Goal: Transaction & Acquisition: Purchase product/service

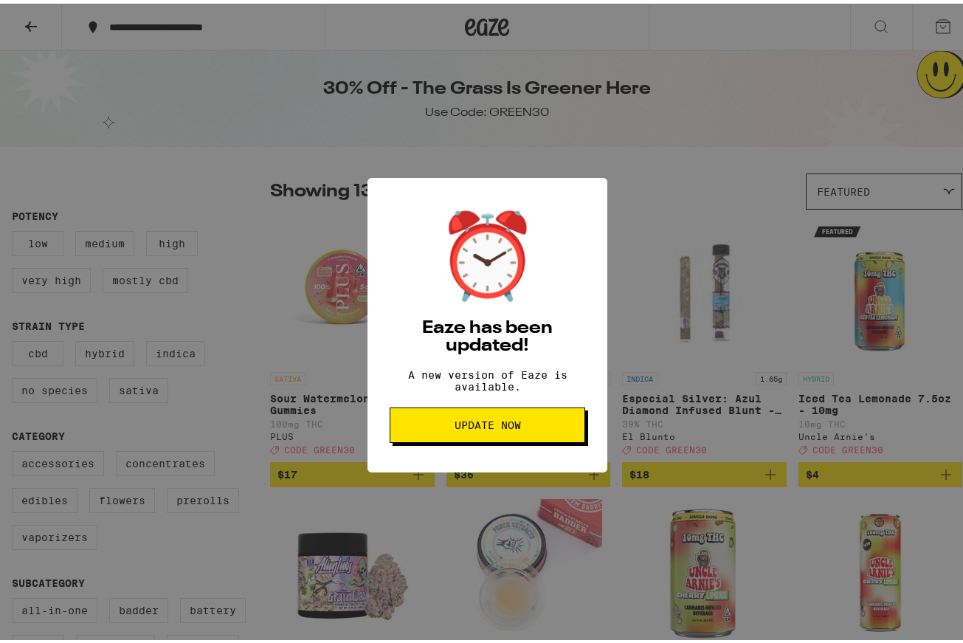
click at [548, 439] on button "Update Now" at bounding box center [488, 421] width 196 height 35
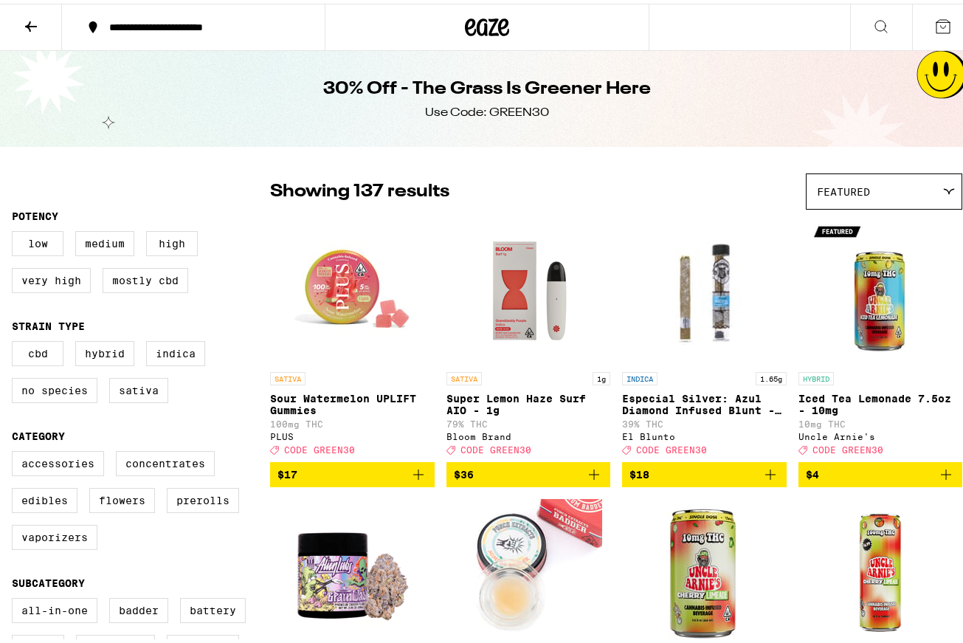
click at [110, 33] on button "**********" at bounding box center [193, 23] width 263 height 44
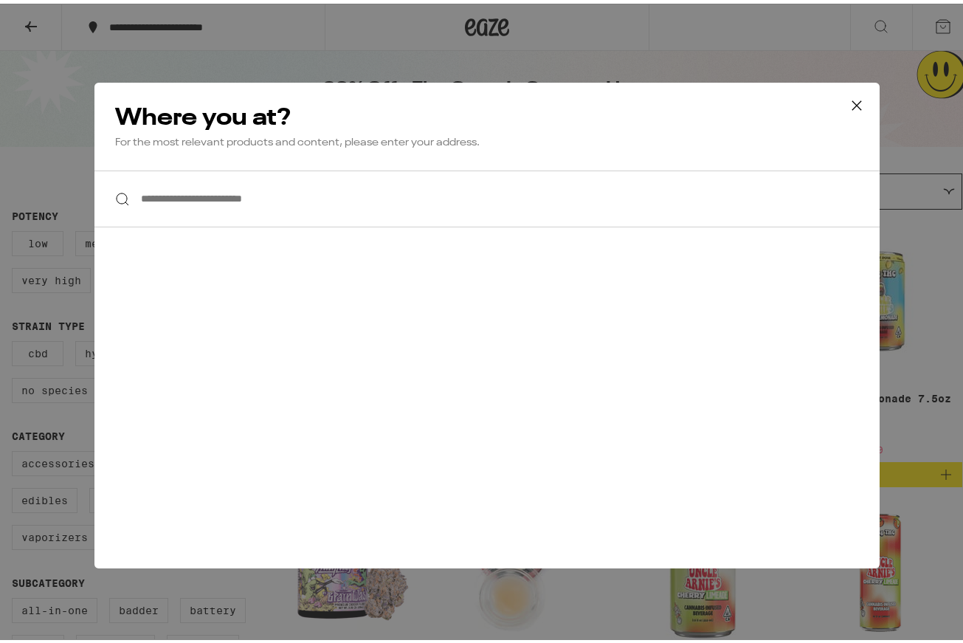
click at [250, 192] on input "**********" at bounding box center [486, 195] width 785 height 57
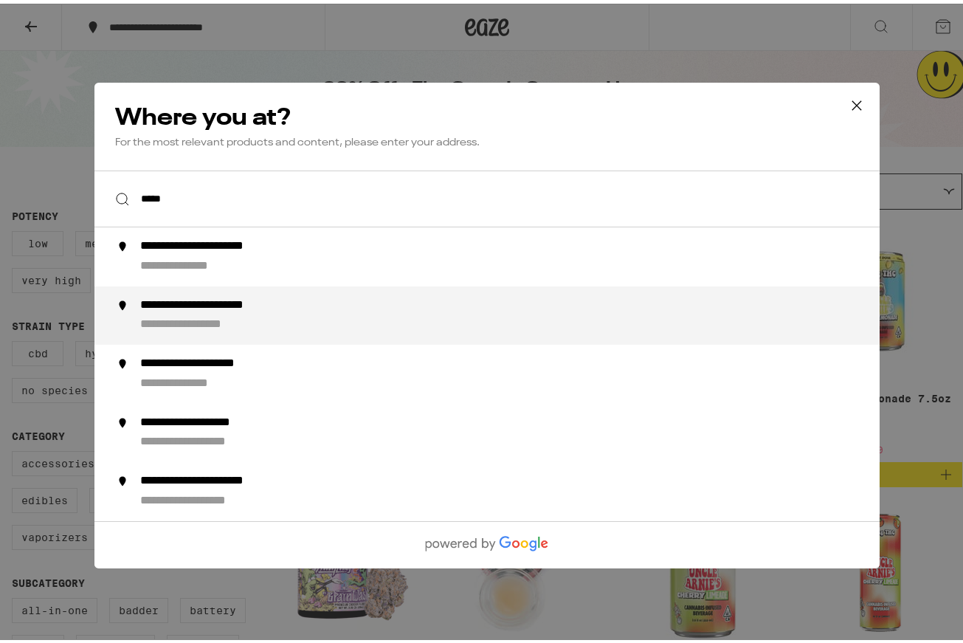
click at [258, 322] on div "**********" at bounding box center [208, 321] width 137 height 15
type input "**********"
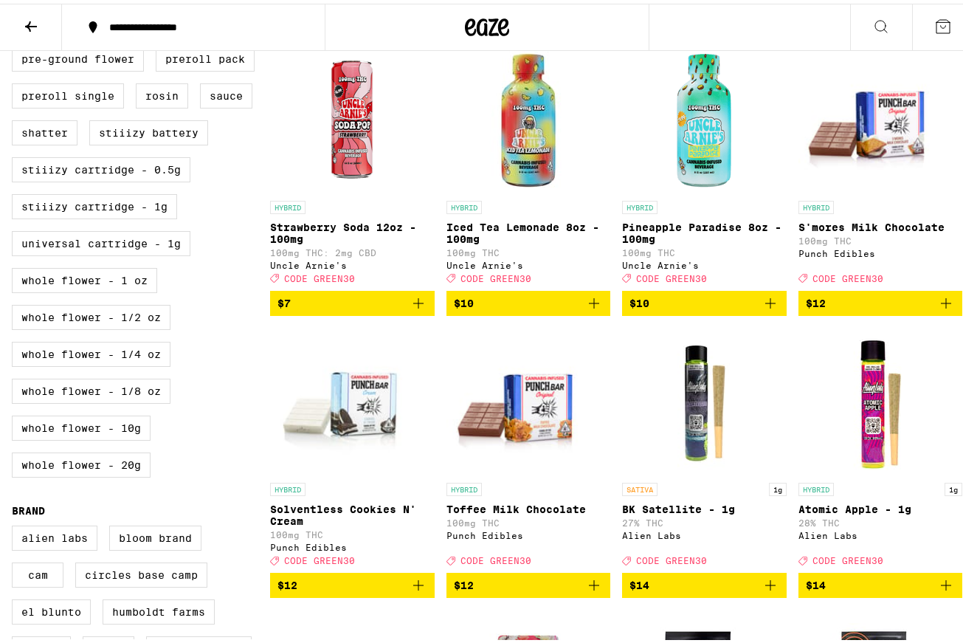
scroll to position [738, 0]
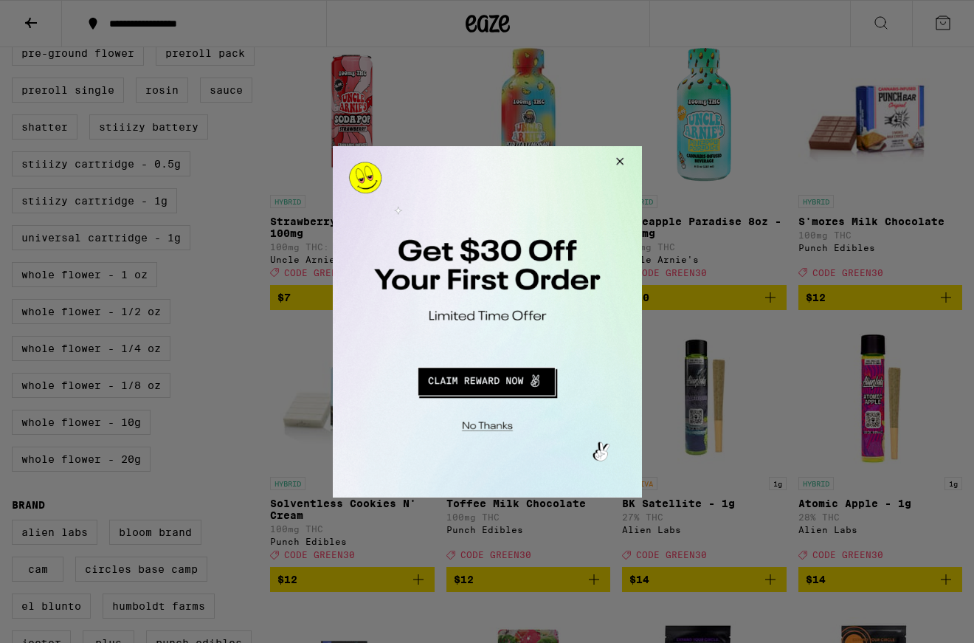
click at [940, 594] on div at bounding box center [487, 321] width 974 height 643
click at [625, 159] on button "Close Modal" at bounding box center [617, 162] width 40 height 35
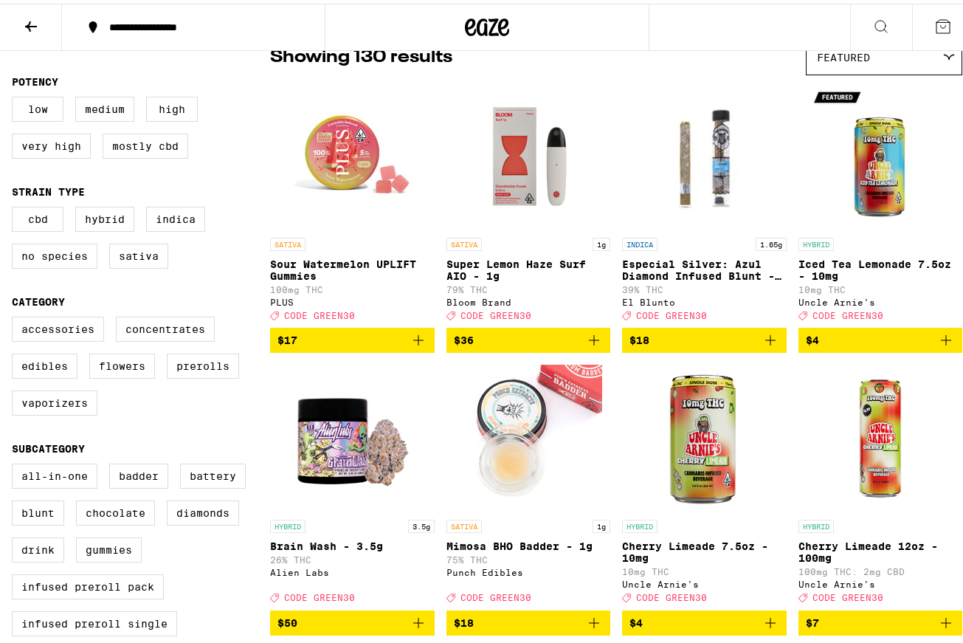
scroll to position [148, 0]
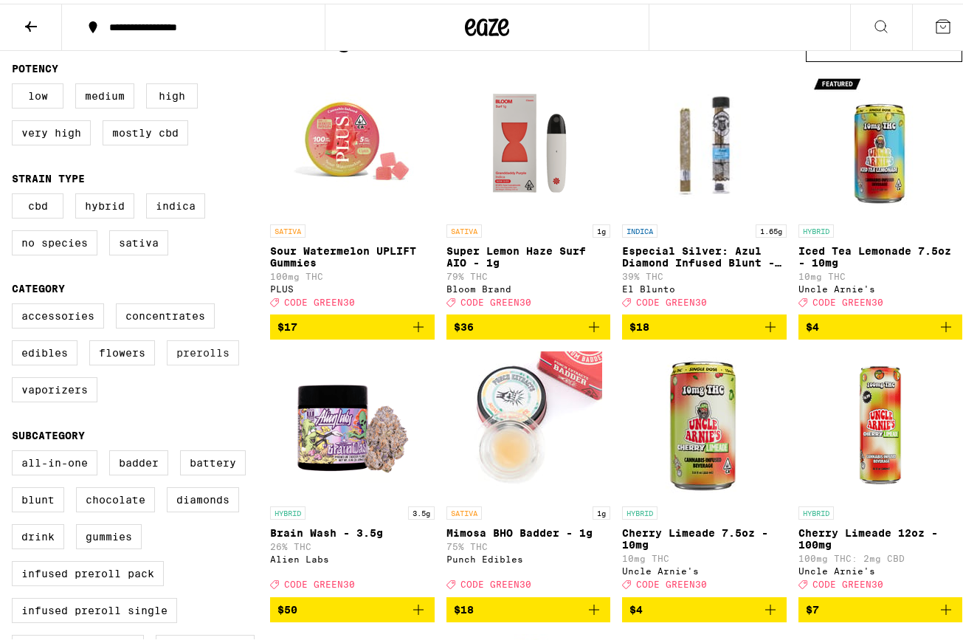
click at [215, 356] on label "Prerolls" at bounding box center [203, 348] width 72 height 25
click at [15, 302] on input "Prerolls" at bounding box center [15, 302] width 1 height 1
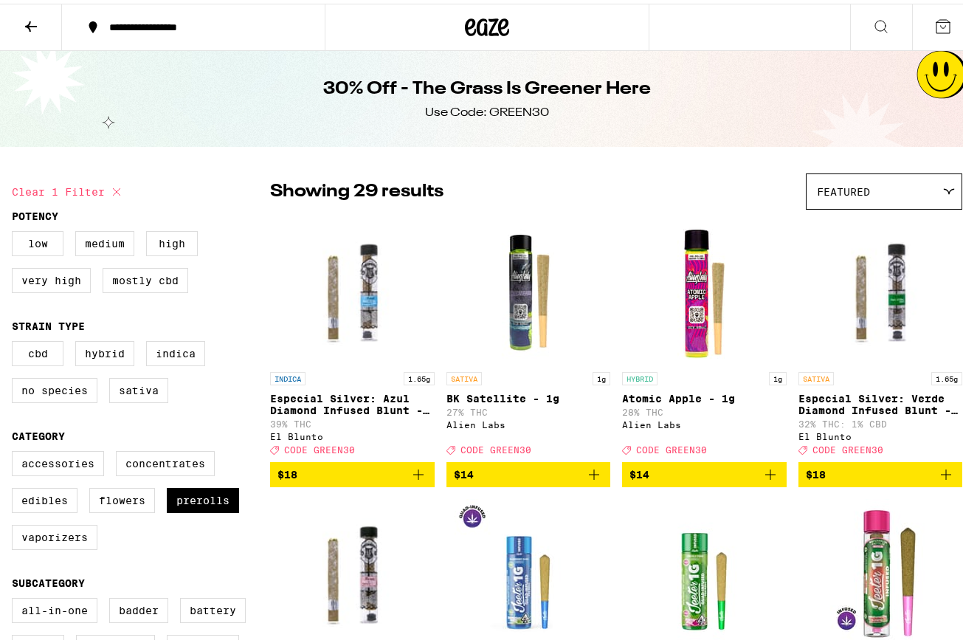
click at [110, 183] on icon at bounding box center [117, 188] width 18 height 18
checkbox input "false"
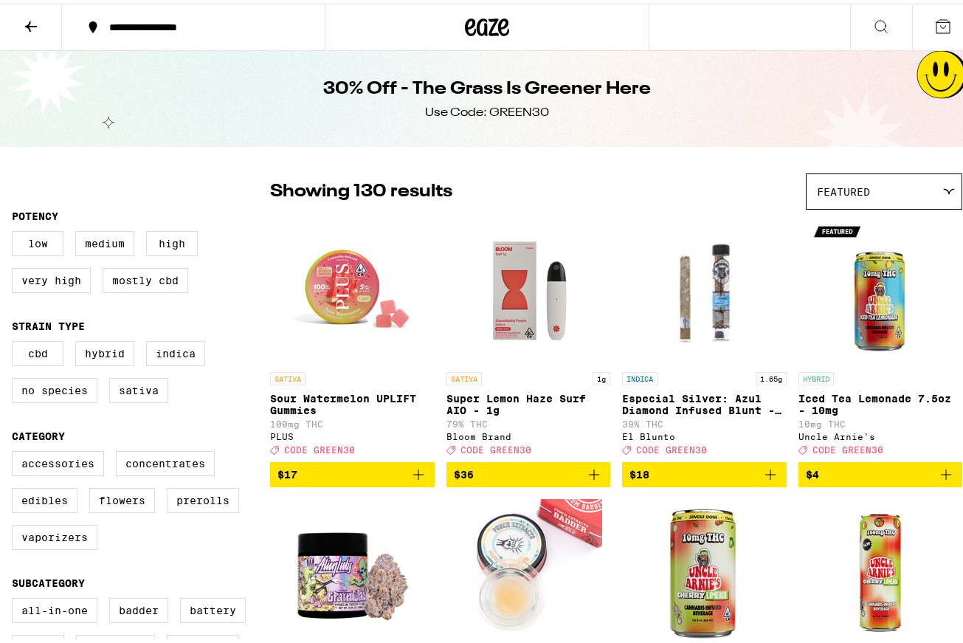
click at [24, 27] on icon at bounding box center [31, 23] width 18 height 18
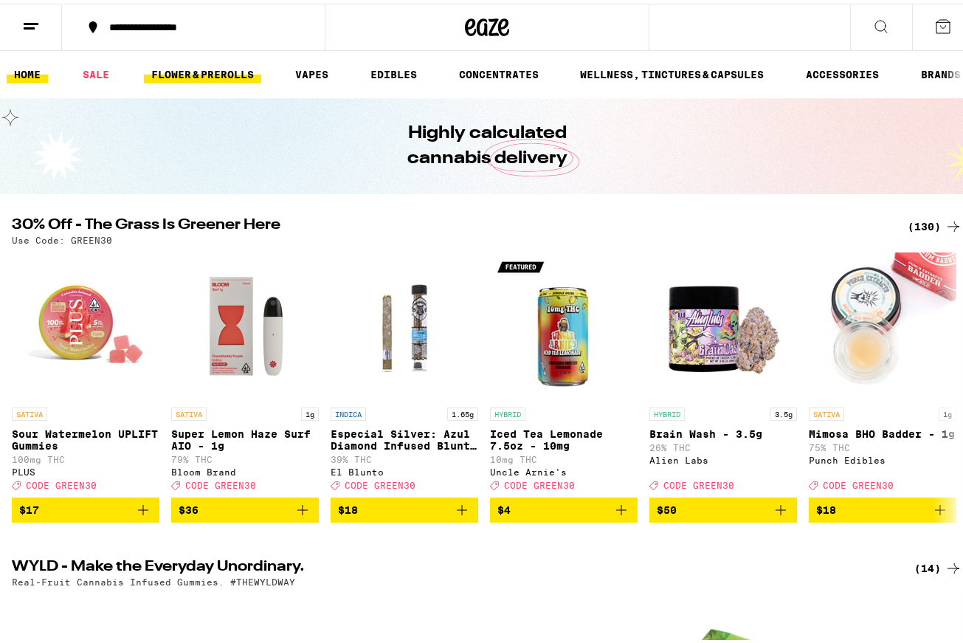
click at [222, 68] on link "FLOWER & PREROLLS" at bounding box center [202, 71] width 117 height 18
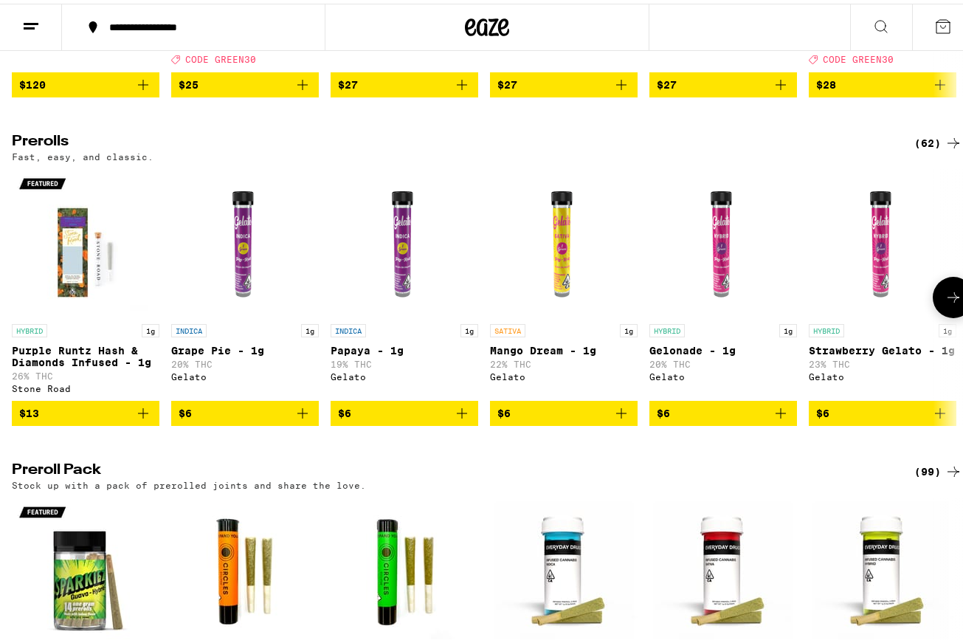
scroll to position [885, 0]
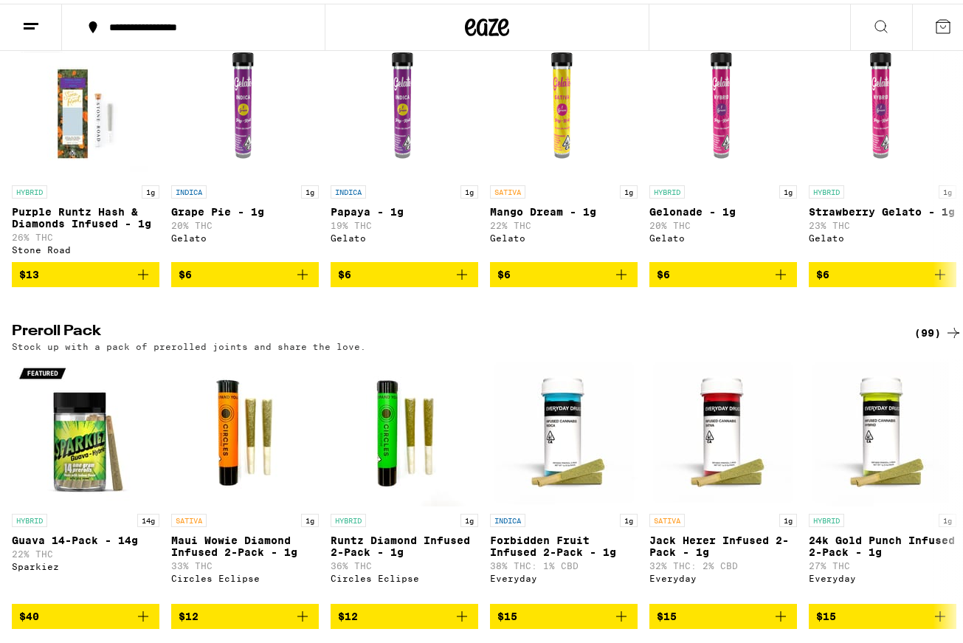
click at [921, 338] on div "(99)" at bounding box center [938, 329] width 48 height 18
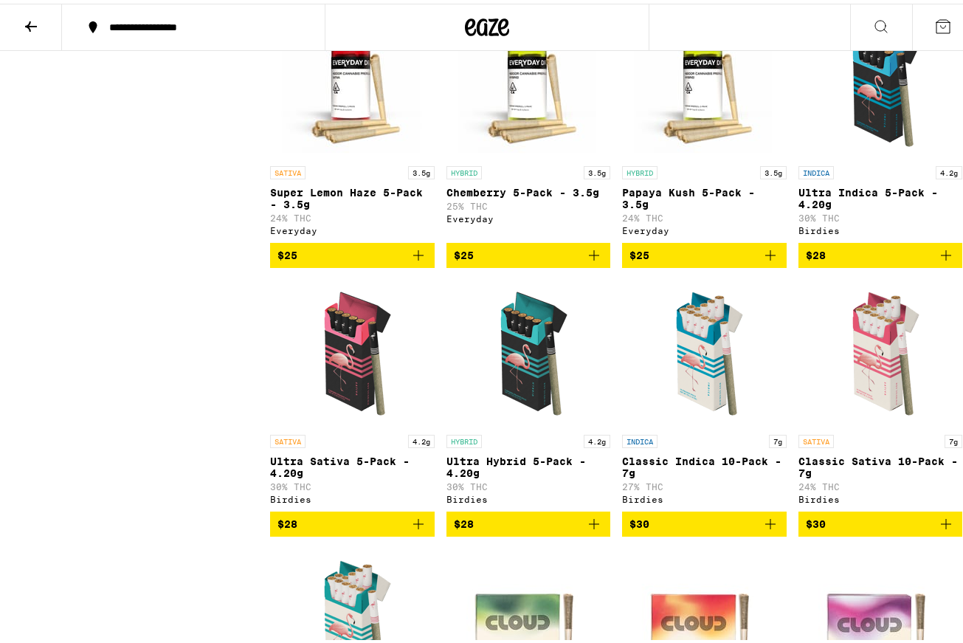
scroll to position [1033, 0]
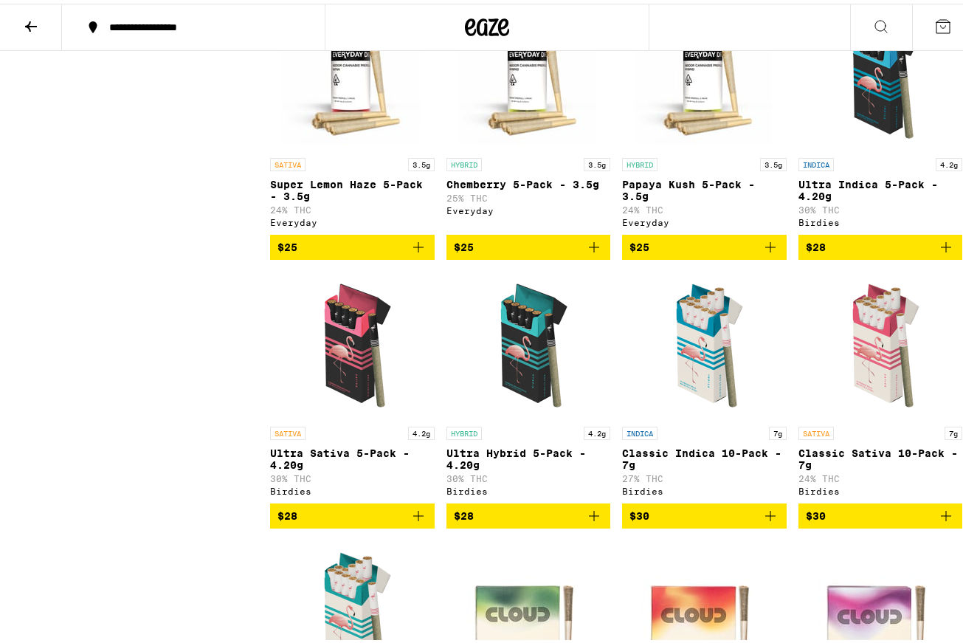
click at [837, 521] on span "$30" at bounding box center [881, 512] width 150 height 18
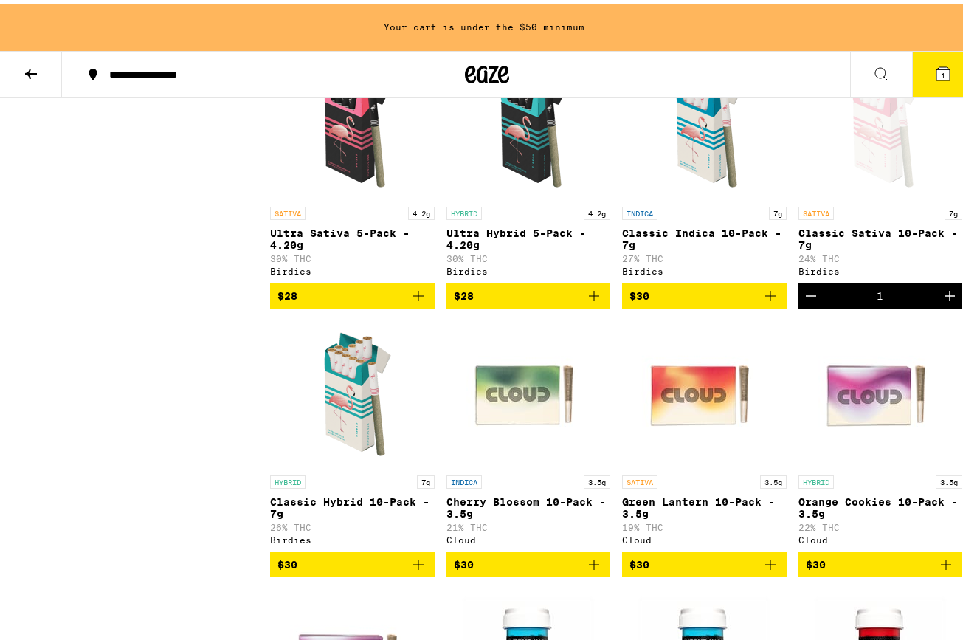
scroll to position [1301, 0]
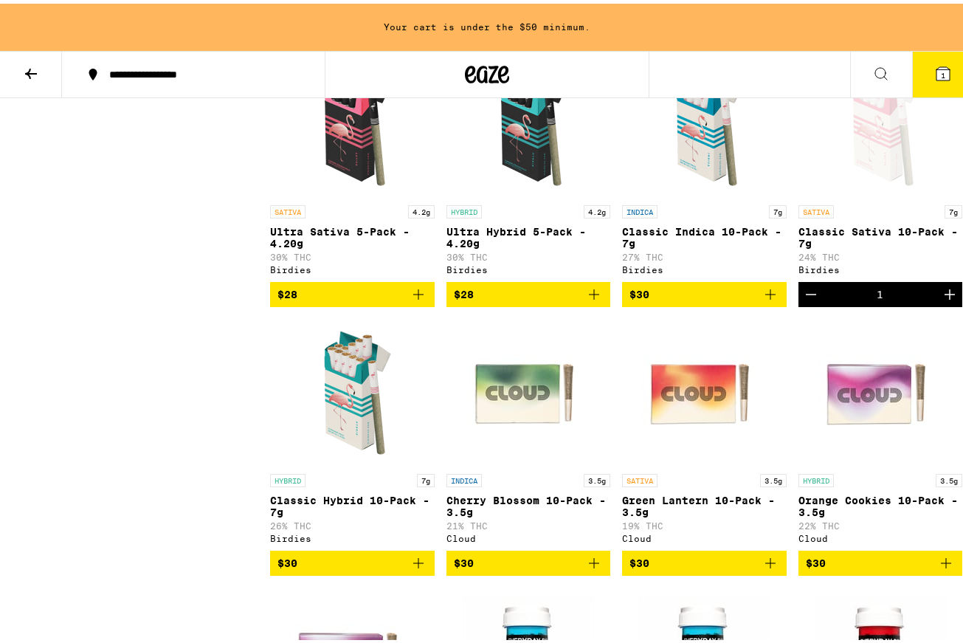
click at [369, 568] on span "$30" at bounding box center [352, 559] width 150 height 18
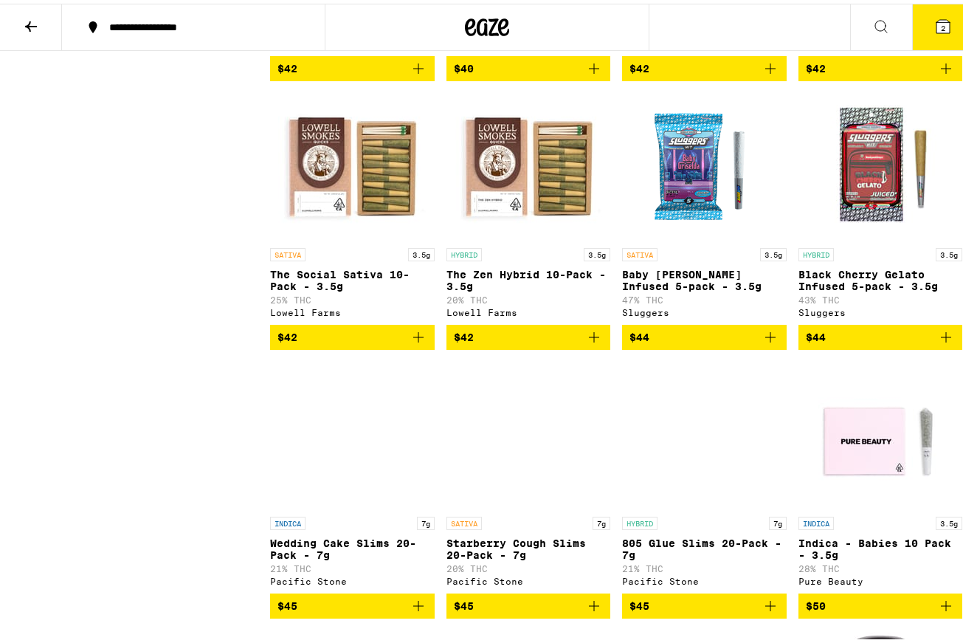
scroll to position [5902, 0]
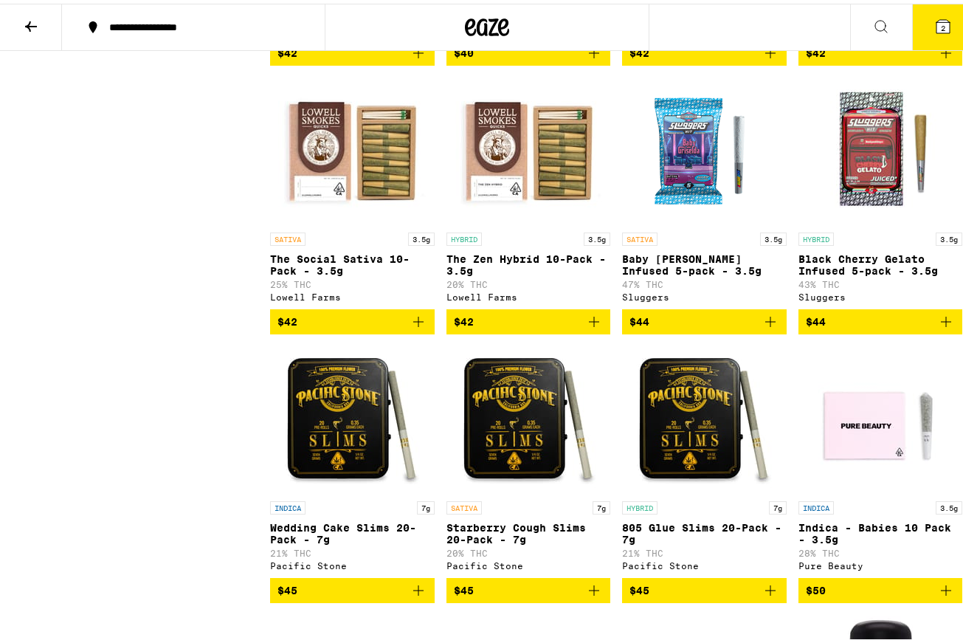
click at [344, 327] on span "$42" at bounding box center [352, 318] width 150 height 18
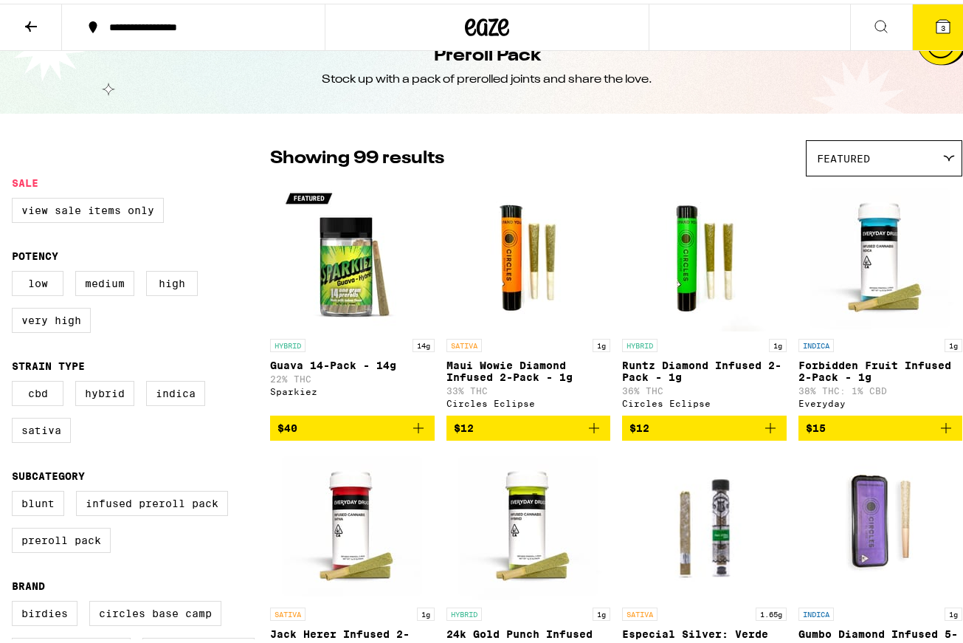
scroll to position [0, 0]
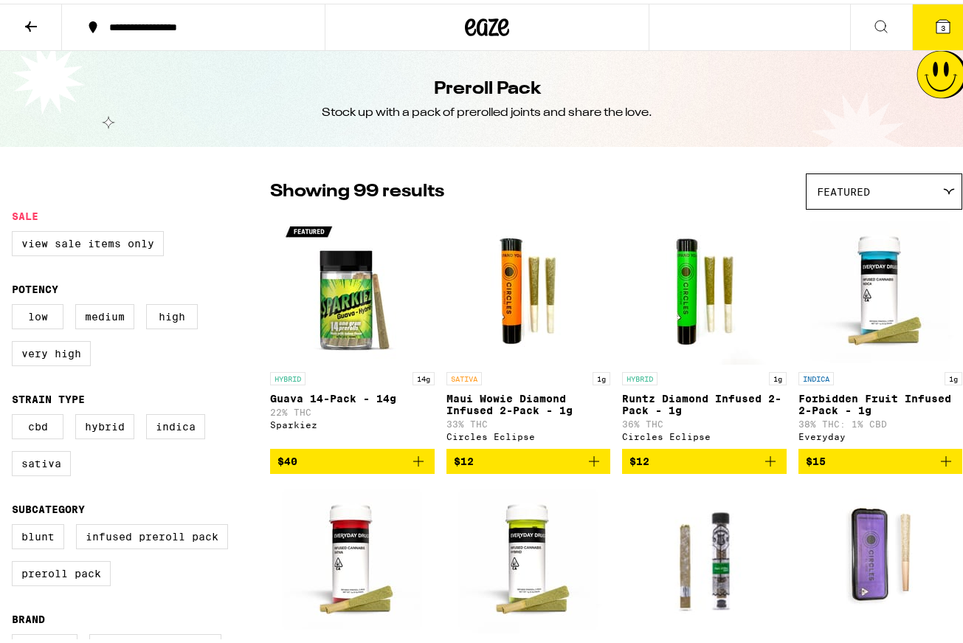
click at [21, 32] on button at bounding box center [31, 24] width 62 height 46
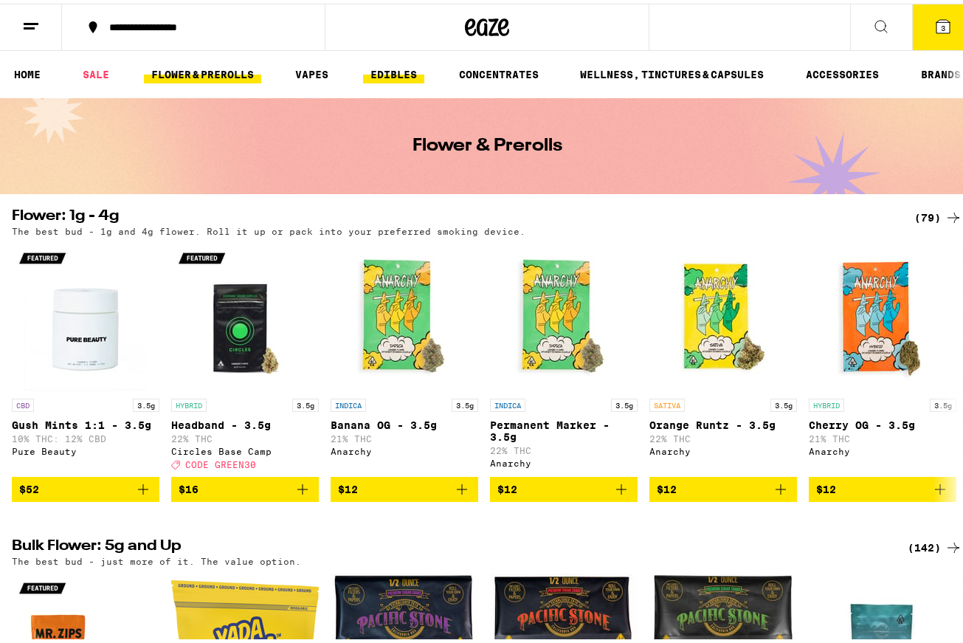
click at [392, 74] on link "EDIBLES" at bounding box center [393, 71] width 61 height 18
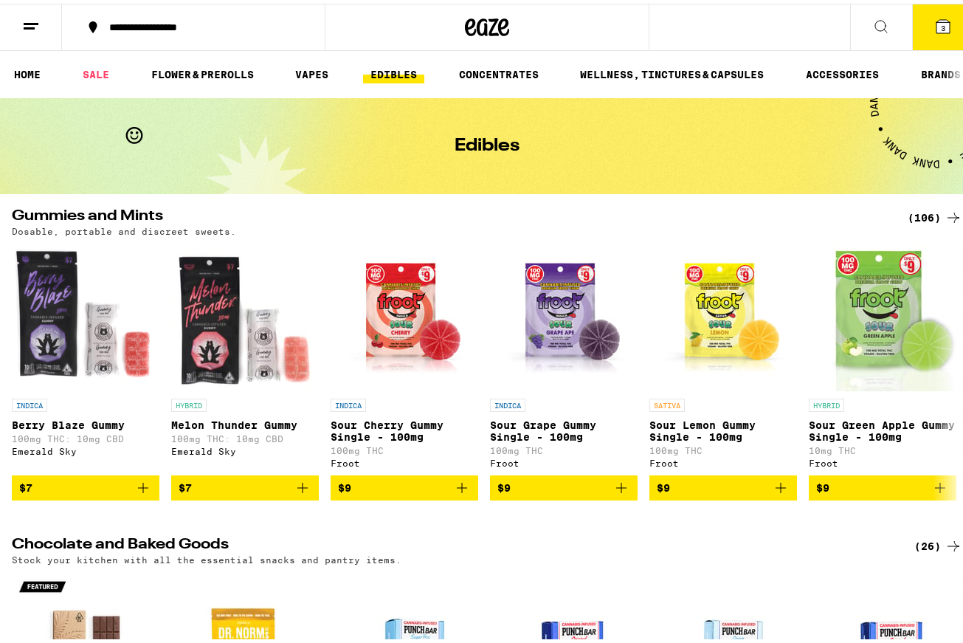
click at [907, 210] on div "(106)" at bounding box center [934, 214] width 55 height 18
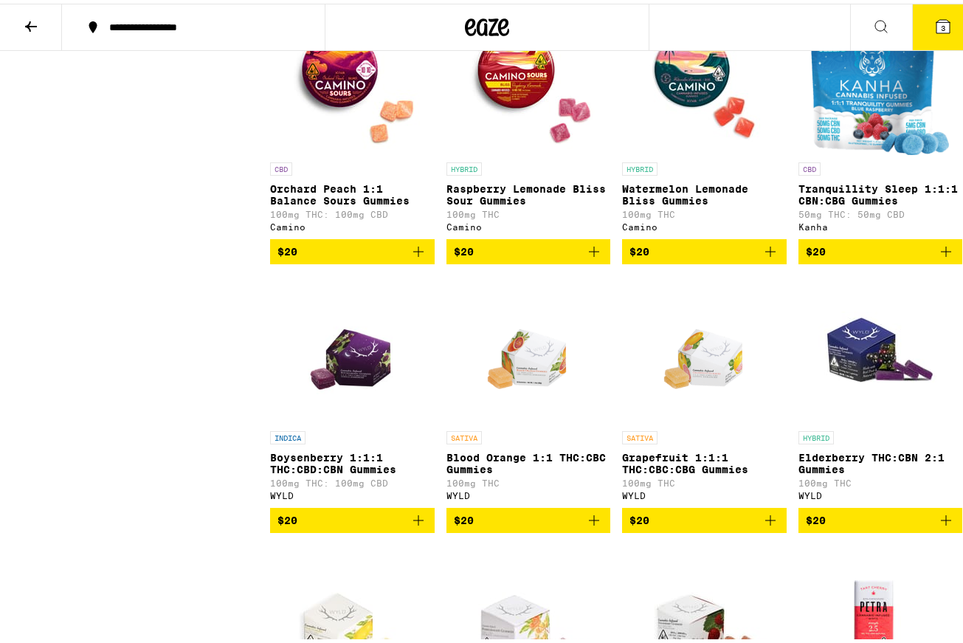
scroll to position [4943, 0]
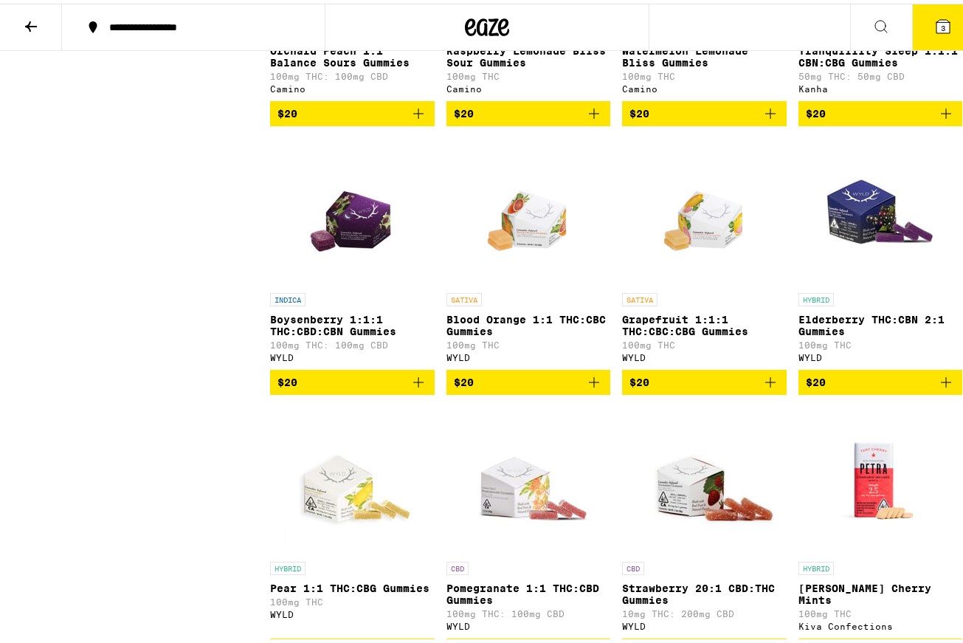
click at [948, 32] on button "3" at bounding box center [943, 24] width 62 height 46
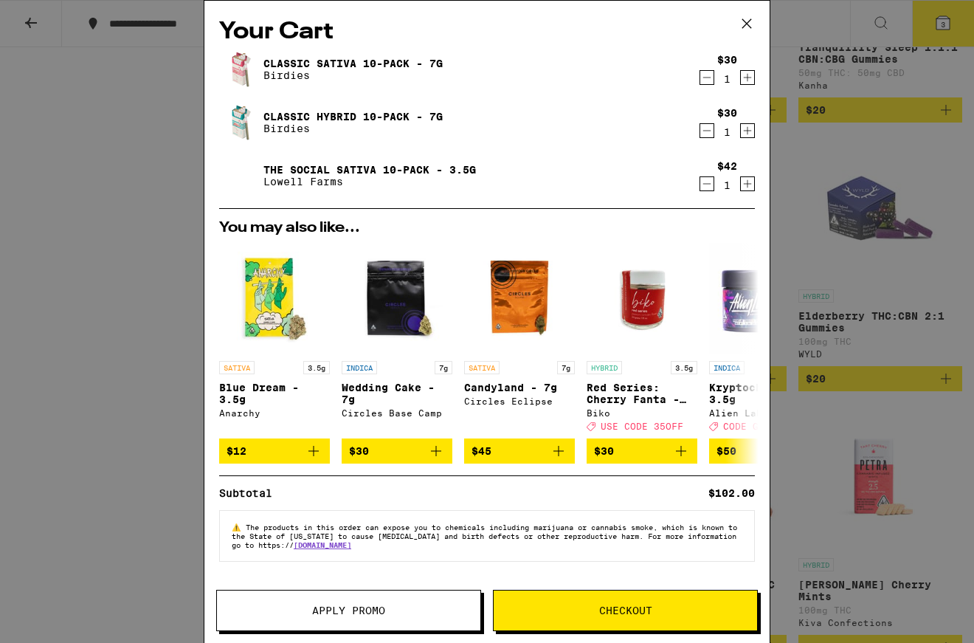
click at [259, 599] on button "Apply Promo" at bounding box center [348, 609] width 265 height 41
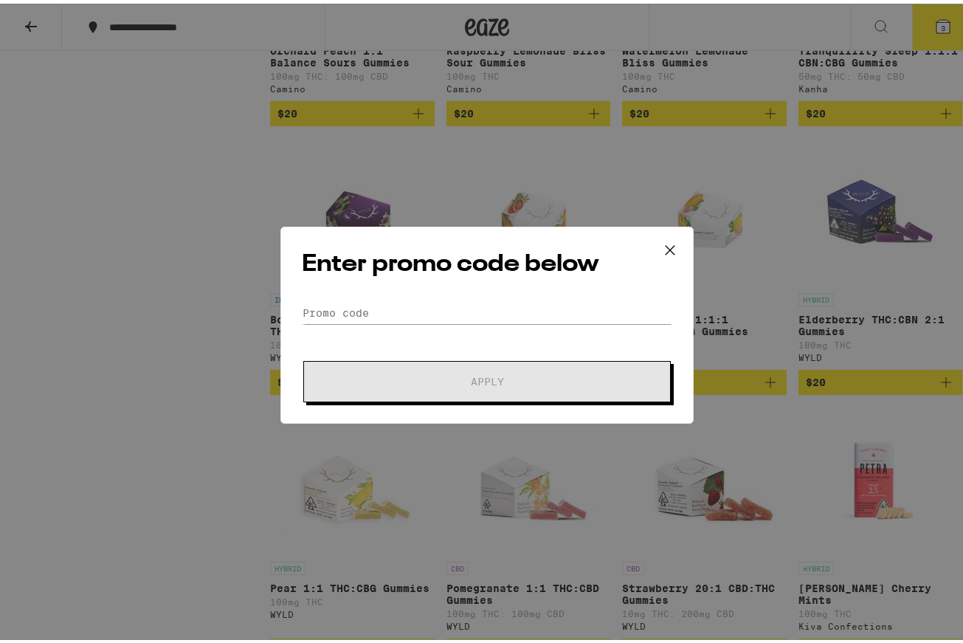
click at [665, 245] on icon at bounding box center [669, 246] width 9 height 9
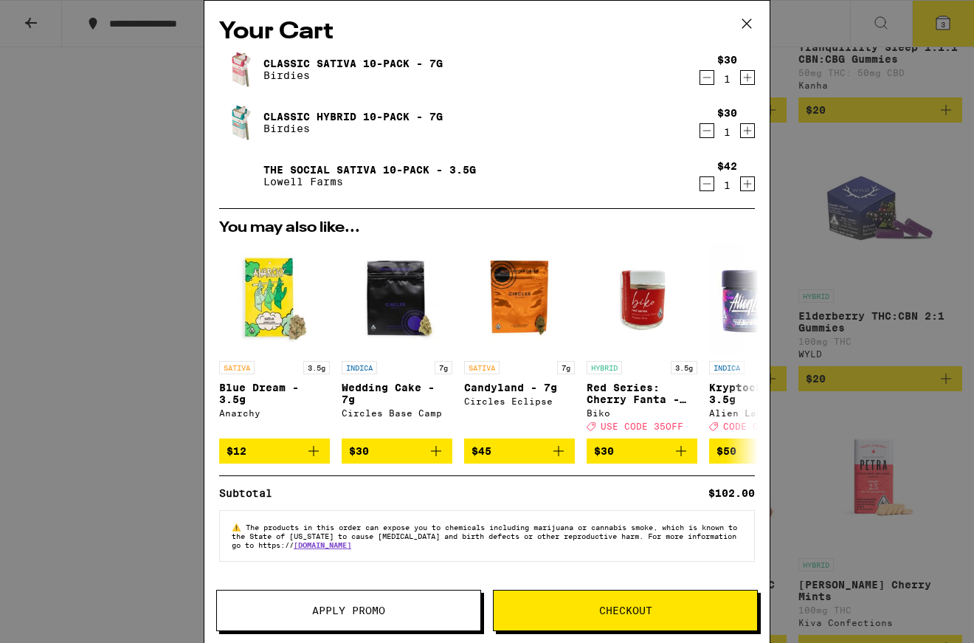
click at [145, 274] on div "Your Cart Classic Sativa 10-Pack - 7g Birdies $30 1 Classic Hybrid 10-Pack - 7g…" at bounding box center [487, 321] width 974 height 643
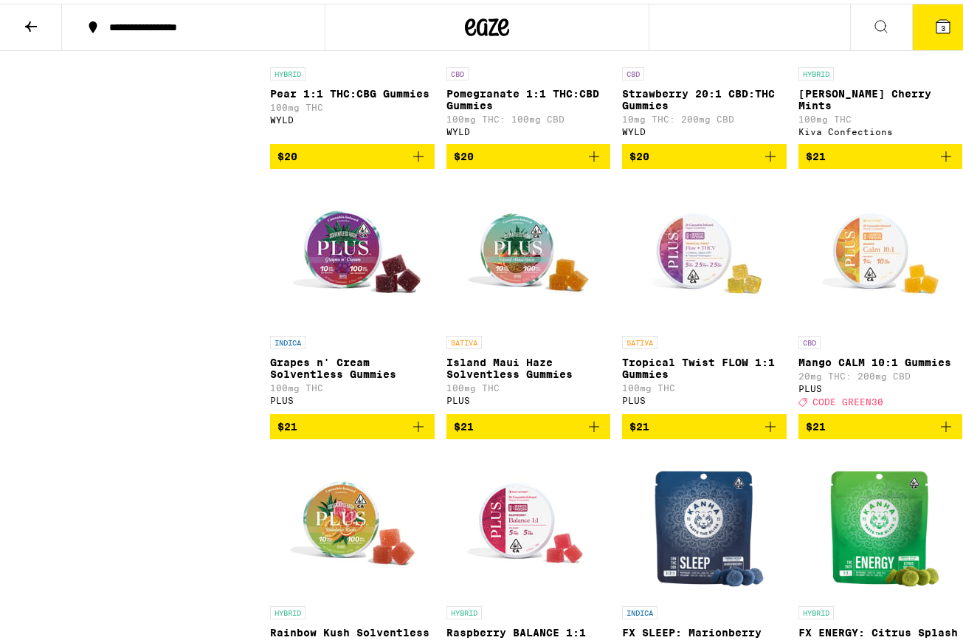
scroll to position [5460, 0]
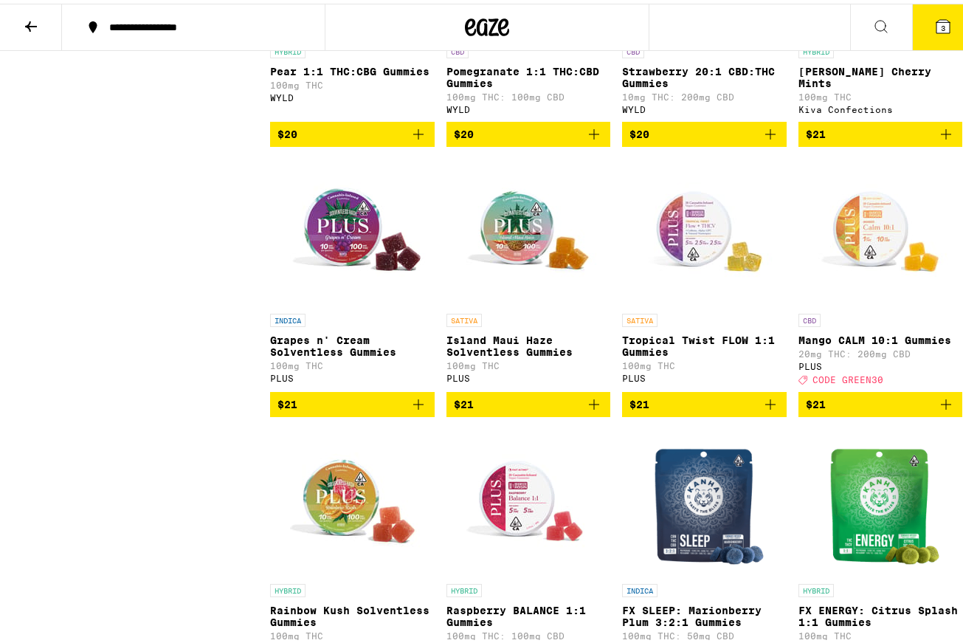
click at [525, 302] on img "Open page for Island Maui Haze Solventless Gummies from PLUS" at bounding box center [528, 229] width 148 height 148
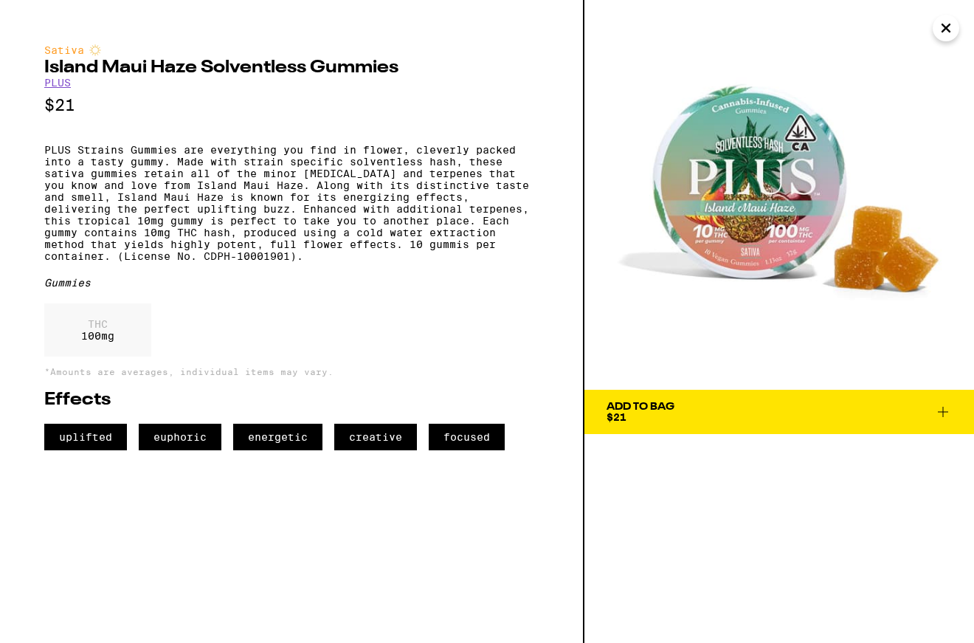
click at [948, 35] on icon "Close" at bounding box center [946, 28] width 18 height 22
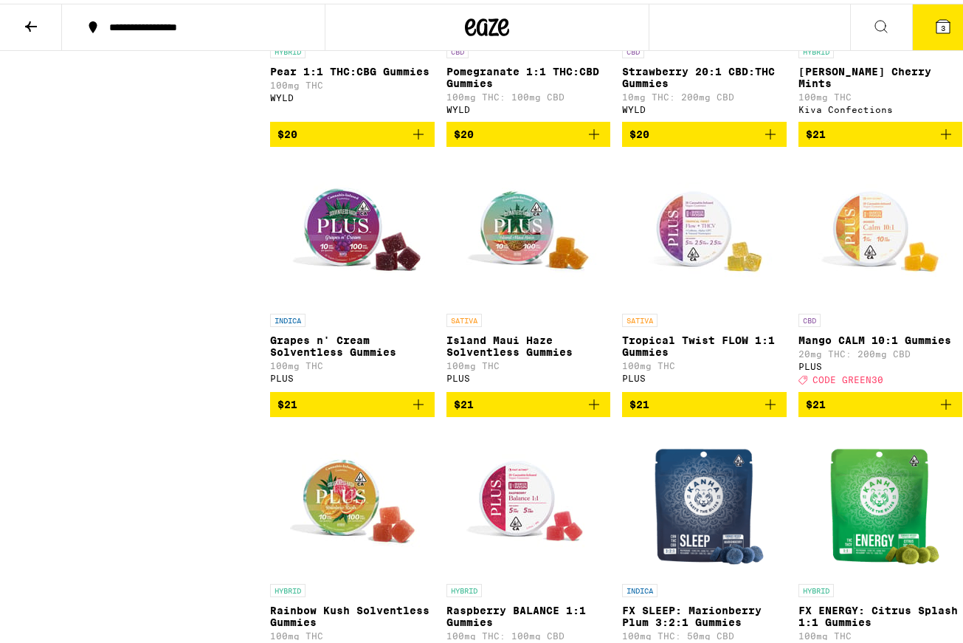
click at [684, 302] on img "Open page for Tropical Twist FLOW 1:1 Gummies from PLUS" at bounding box center [704, 229] width 148 height 148
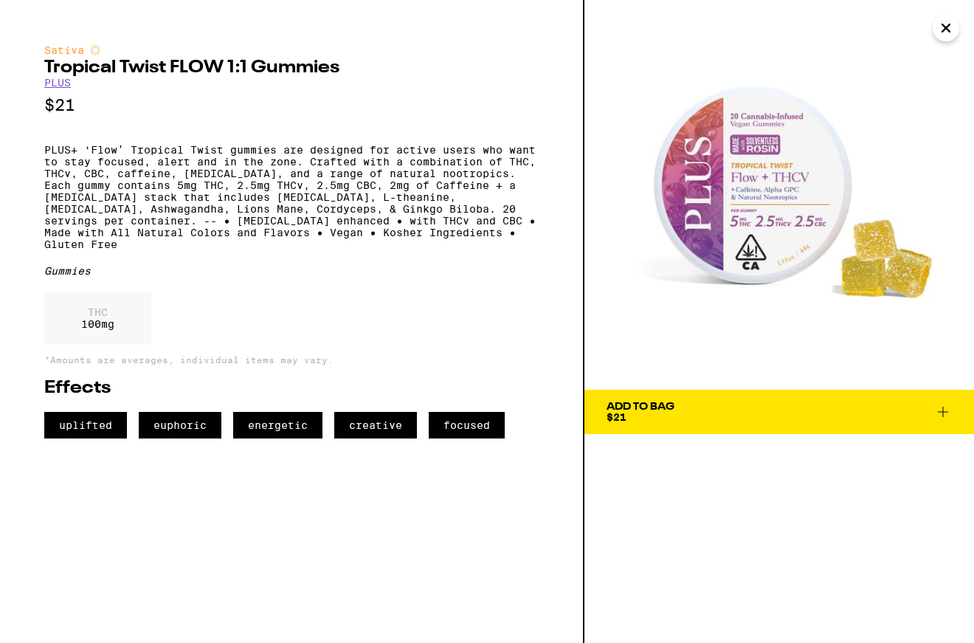
click at [950, 33] on icon "Close" at bounding box center [946, 28] width 18 height 22
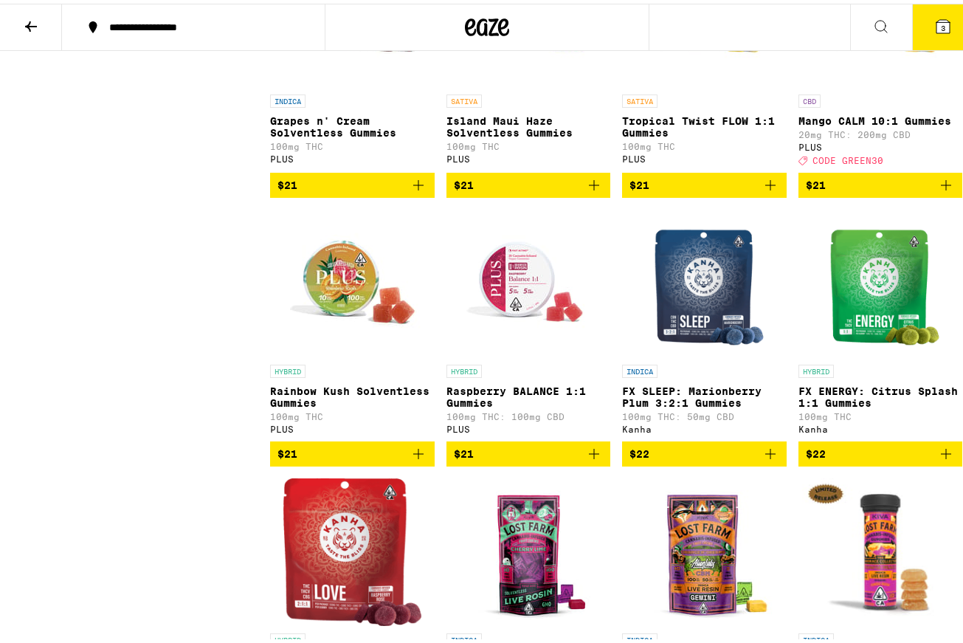
scroll to position [5681, 0]
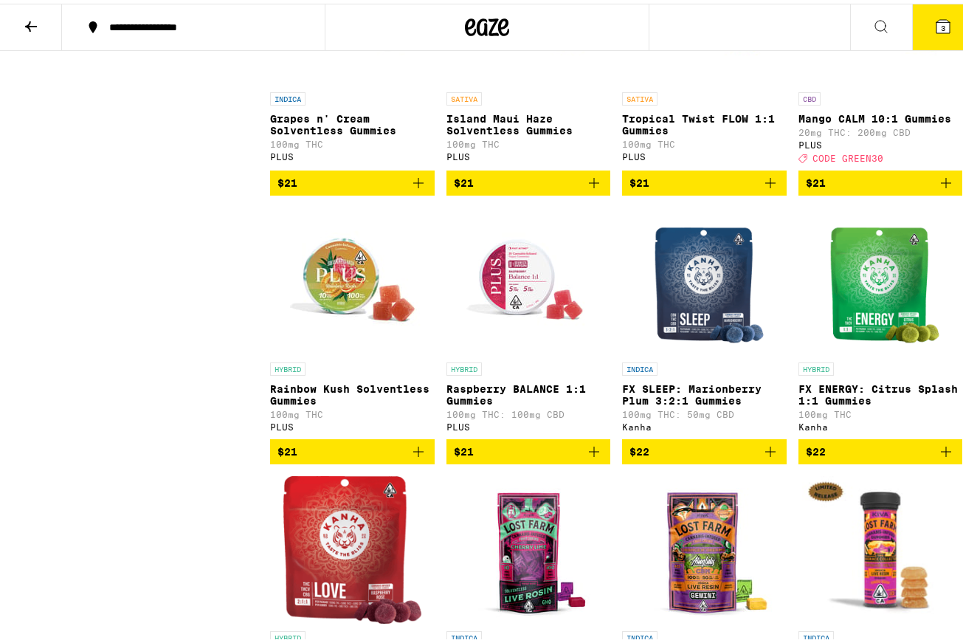
click at [888, 81] on img "Open page for Mango CALM 10:1 Gummies from PLUS" at bounding box center [880, 8] width 148 height 148
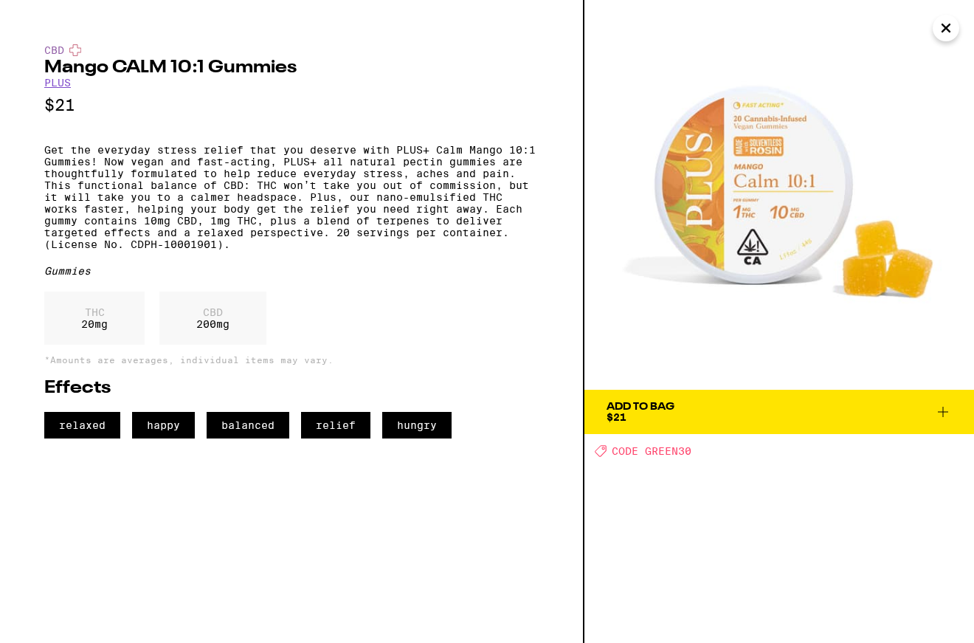
click at [946, 34] on icon "Close" at bounding box center [946, 28] width 18 height 22
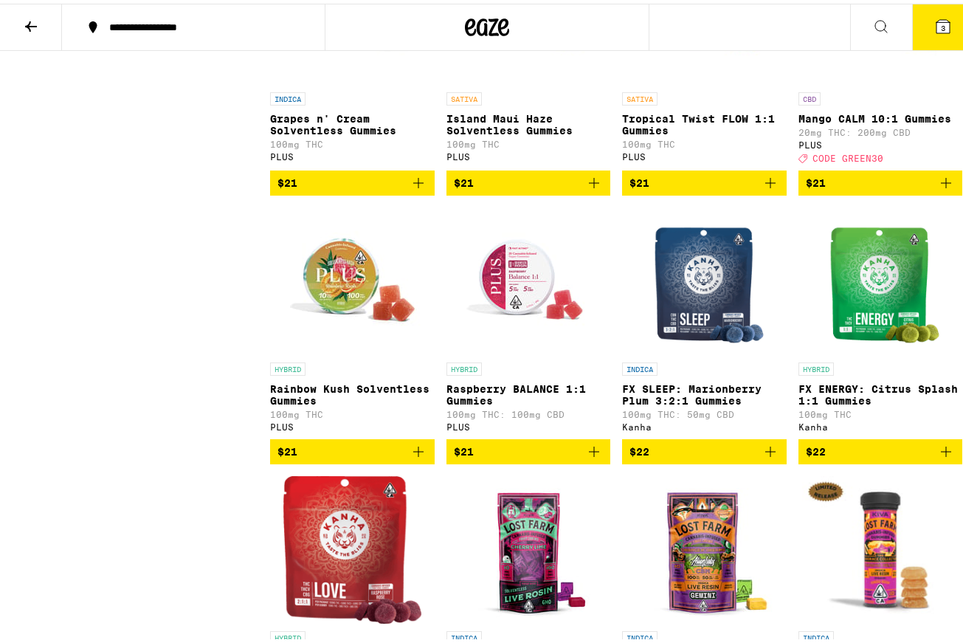
click at [506, 351] on img "Open page for Raspberry BALANCE 1:1 Gummies from PLUS" at bounding box center [528, 278] width 148 height 148
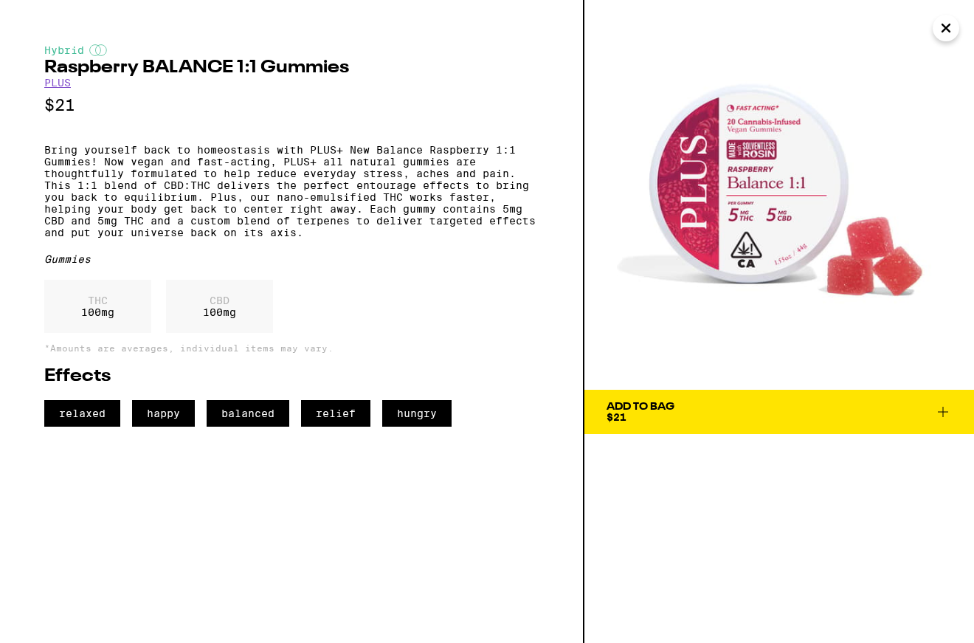
click at [944, 32] on icon "Close" at bounding box center [946, 28] width 18 height 22
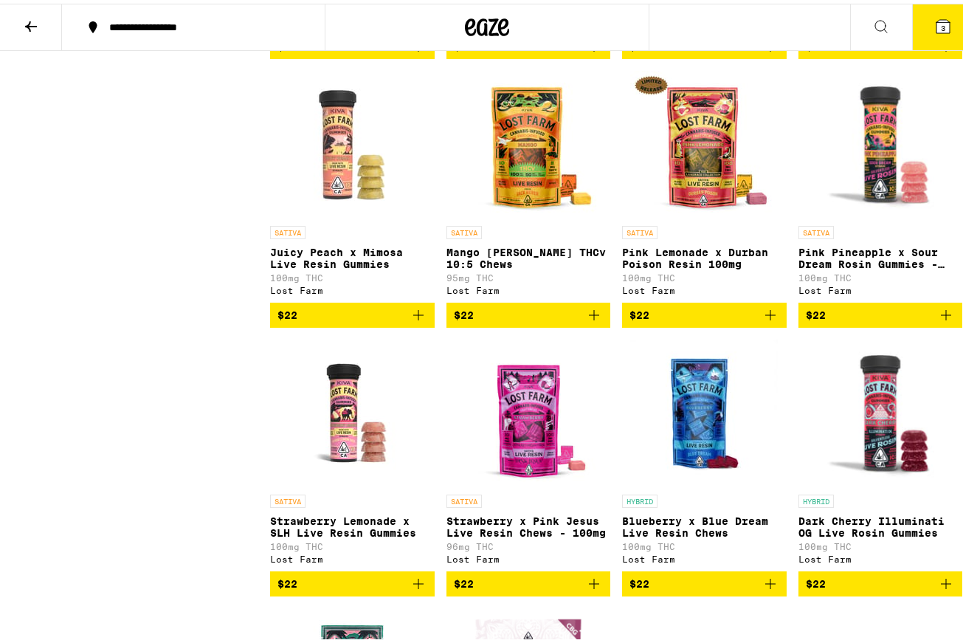
scroll to position [6640, 0]
